Goal: Find specific page/section: Find specific page/section

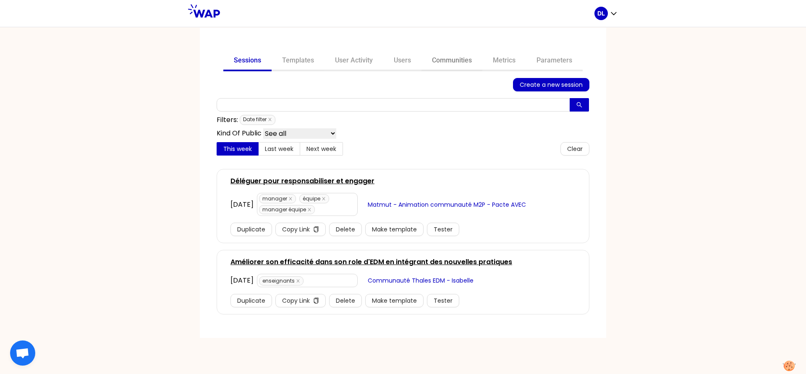
click at [453, 63] on link "Communities" at bounding box center [451, 61] width 61 height 20
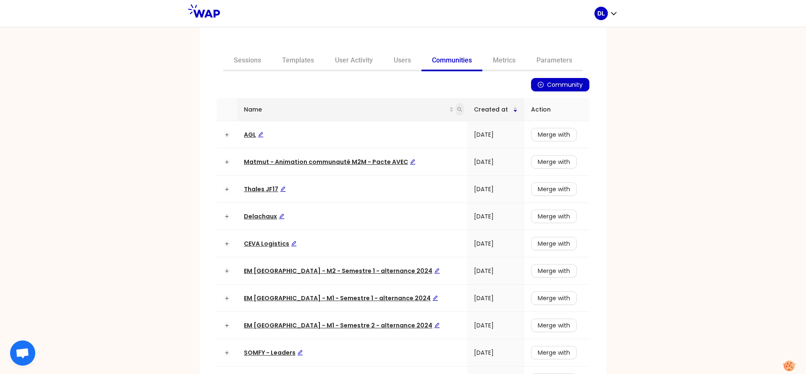
click at [455, 111] on span at bounding box center [459, 109] width 8 height 13
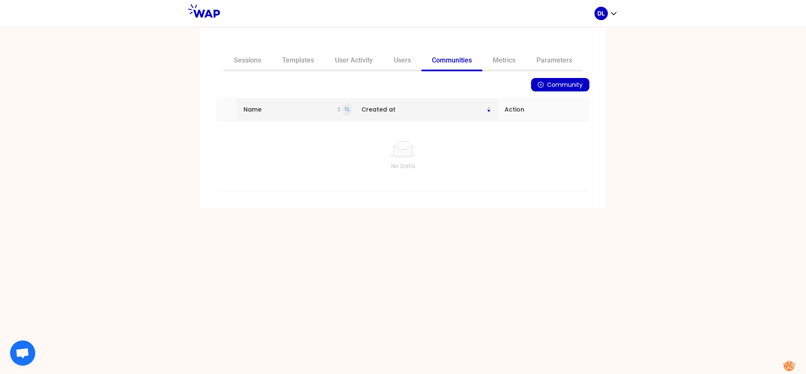
click at [349, 110] on icon "search" at bounding box center [347, 109] width 5 height 5
type input "auchan"
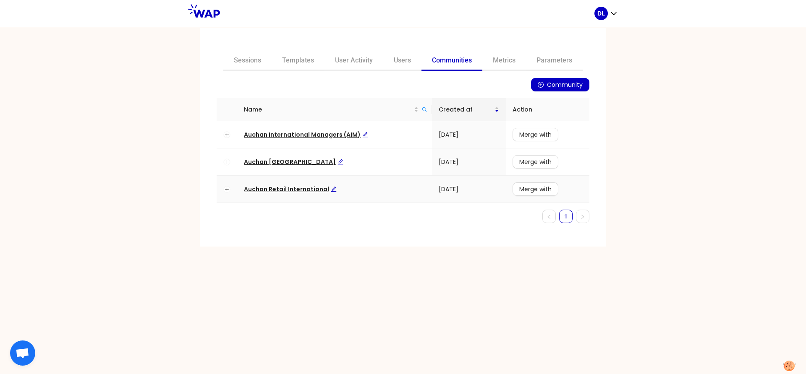
click at [285, 191] on span "Auchan Retail International" at bounding box center [290, 189] width 93 height 8
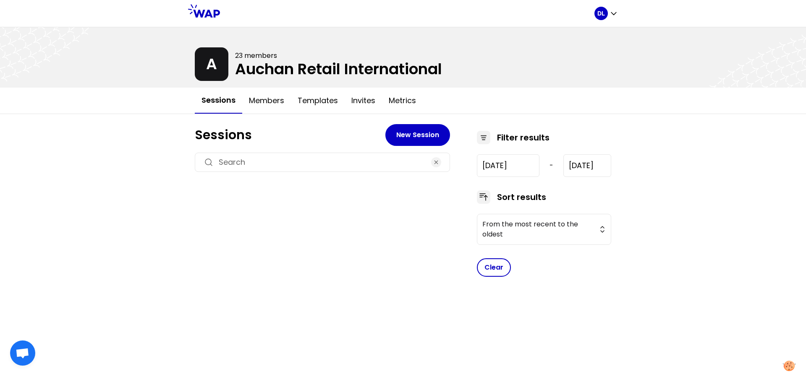
type input "[DATE]"
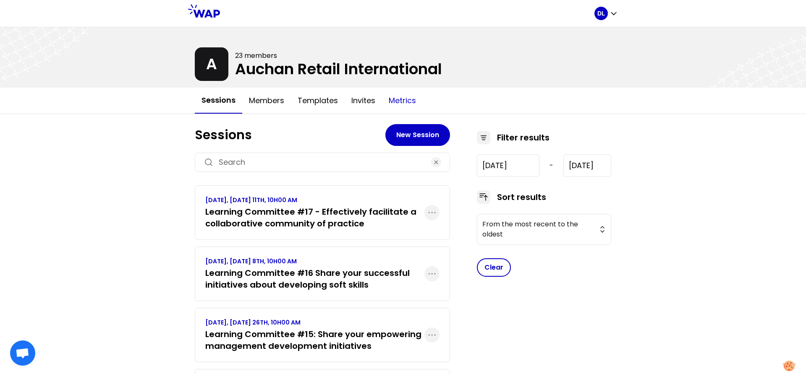
click at [403, 101] on button "Metrics" at bounding box center [402, 100] width 41 height 25
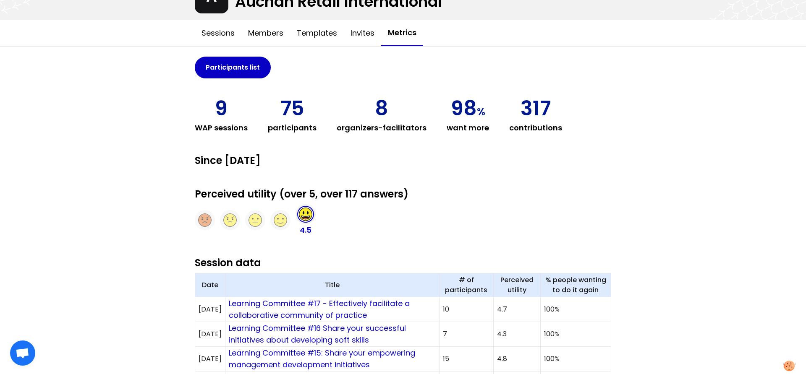
scroll to position [181, 0]
